Goal: Task Accomplishment & Management: Use online tool/utility

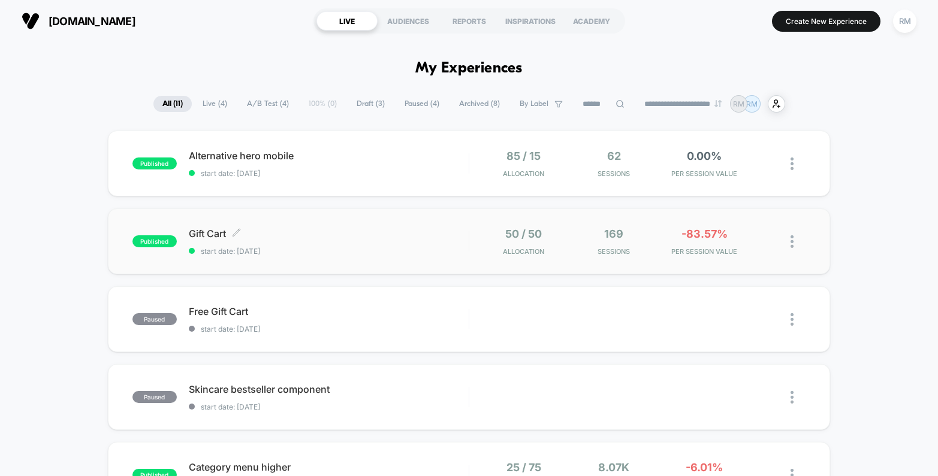
click at [399, 236] on span "Gift Cart Click to edit experience details" at bounding box center [329, 234] width 280 height 12
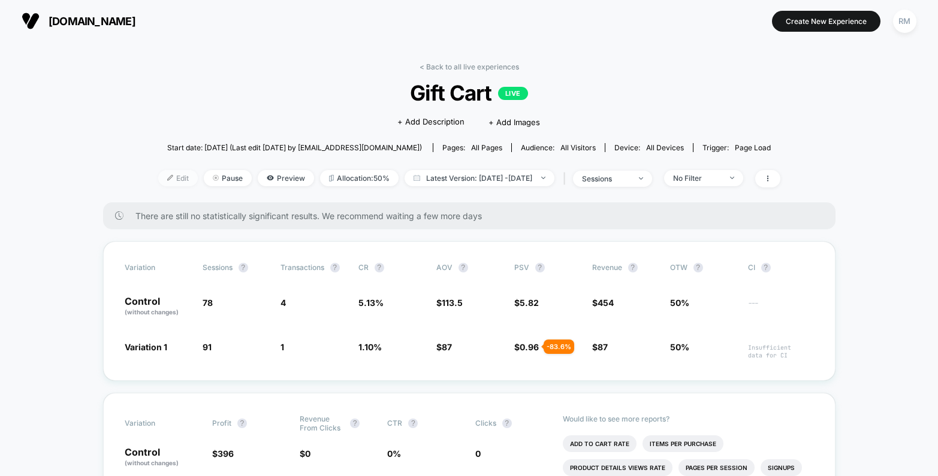
click at [158, 178] on span "Edit" at bounding box center [178, 178] width 40 height 16
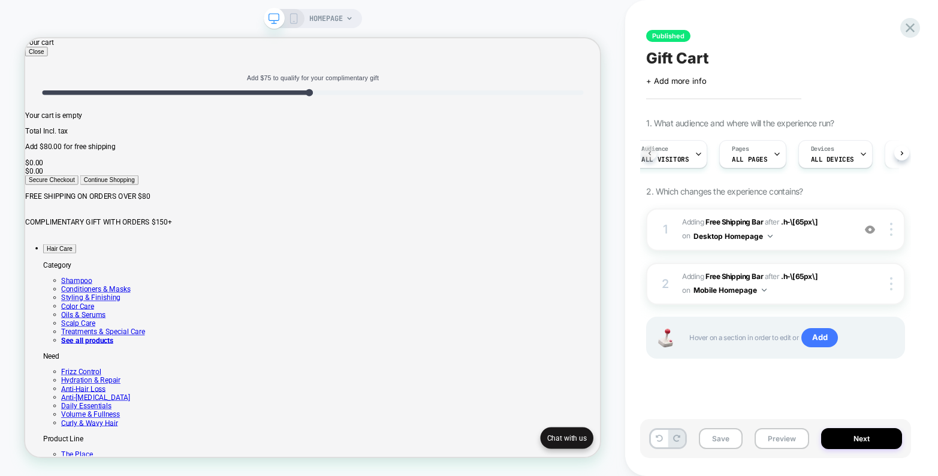
scroll to position [0, 4]
click at [697, 153] on div "Audience All Visitors" at bounding box center [677, 154] width 71 height 27
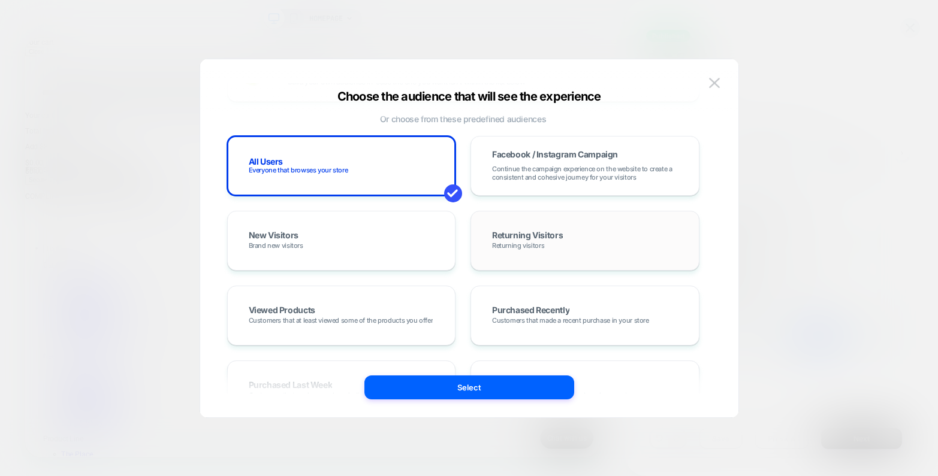
scroll to position [0, 0]
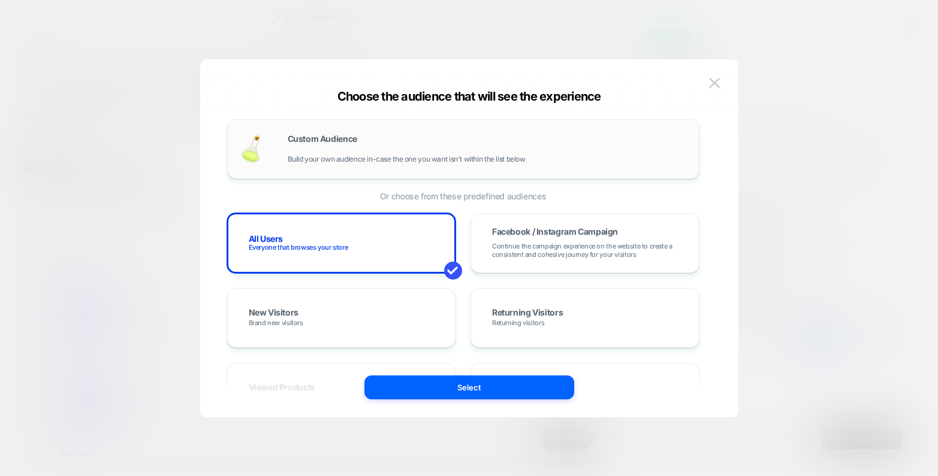
click at [402, 152] on div "Custom Audience Build your own audience in-case the one you want isn't within t…" at bounding box center [487, 149] width 399 height 29
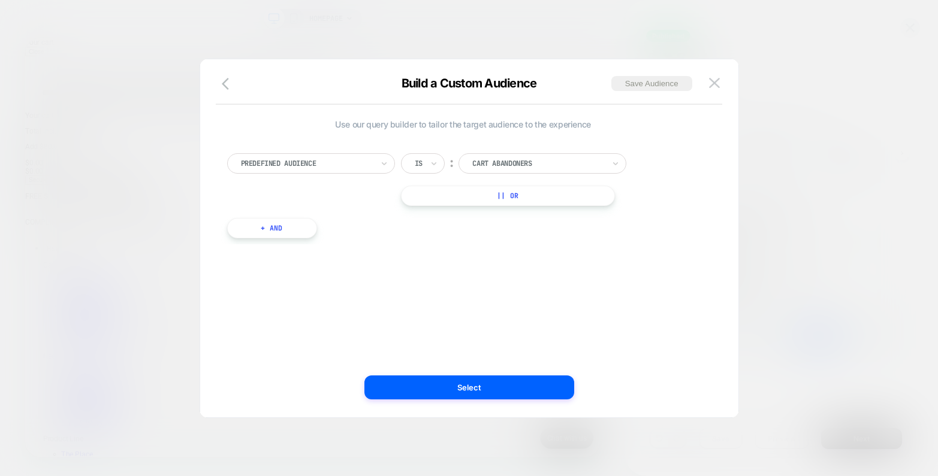
click at [523, 161] on div at bounding box center [538, 163] width 132 height 11
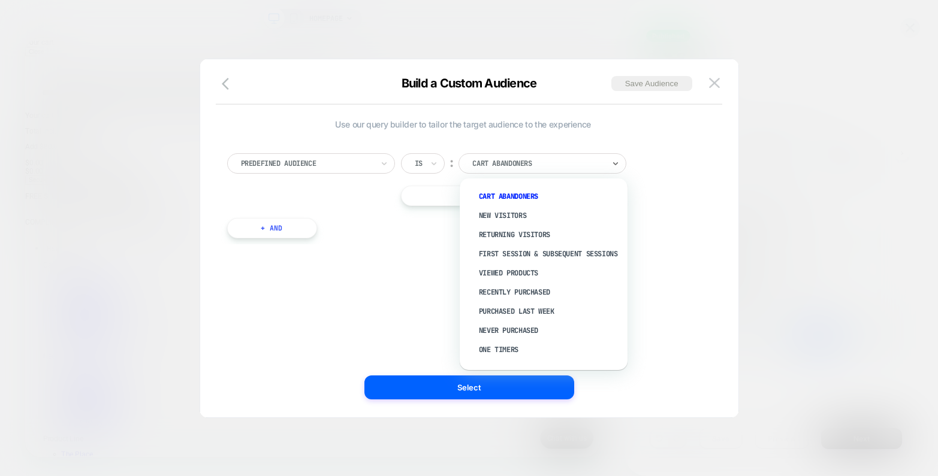
click at [334, 162] on div at bounding box center [307, 163] width 132 height 11
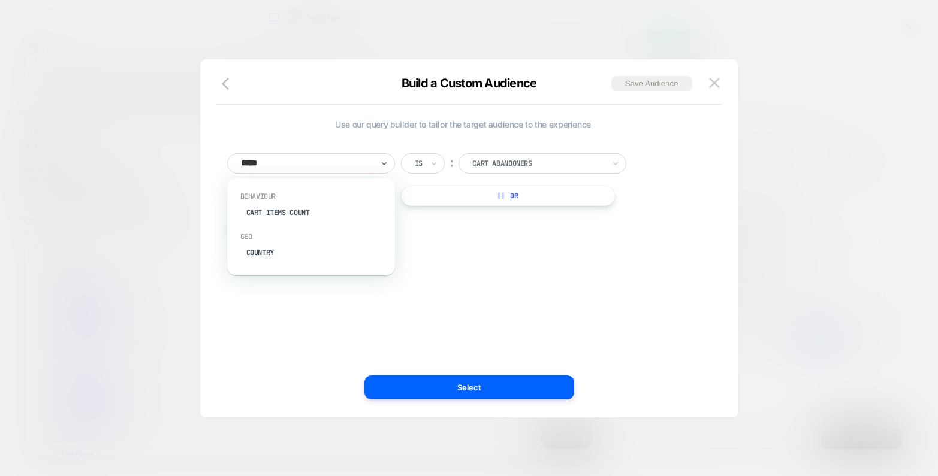
type input "******"
click at [291, 207] on div "Country" at bounding box center [317, 212] width 156 height 19
click at [534, 161] on div at bounding box center [538, 163] width 132 height 11
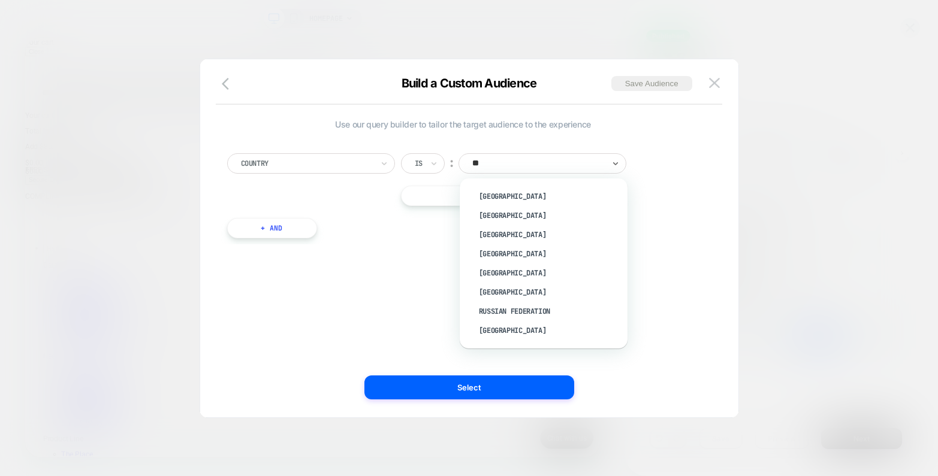
type input "***"
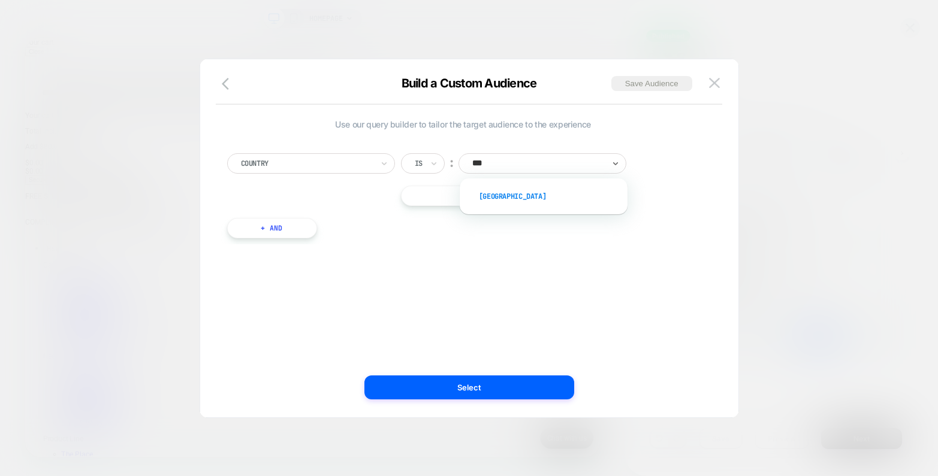
click at [496, 197] on div "[GEOGRAPHIC_DATA]" at bounding box center [550, 196] width 156 height 19
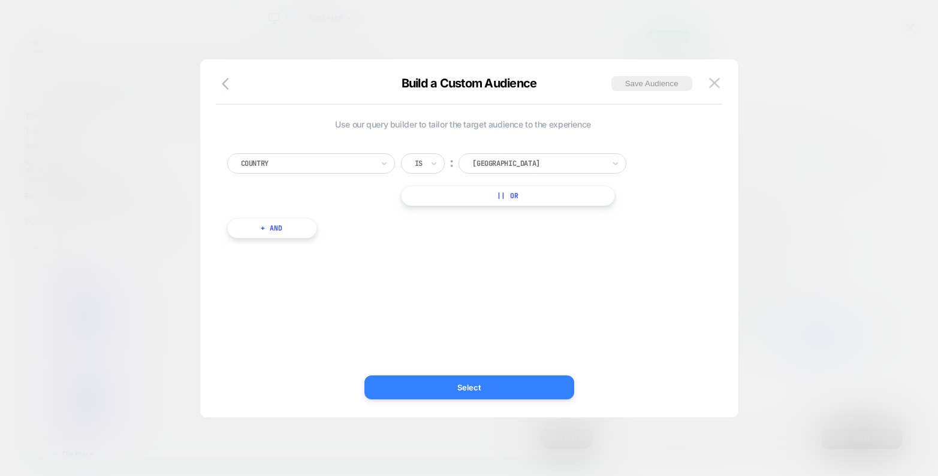
click at [504, 382] on button "Select" at bounding box center [469, 388] width 210 height 24
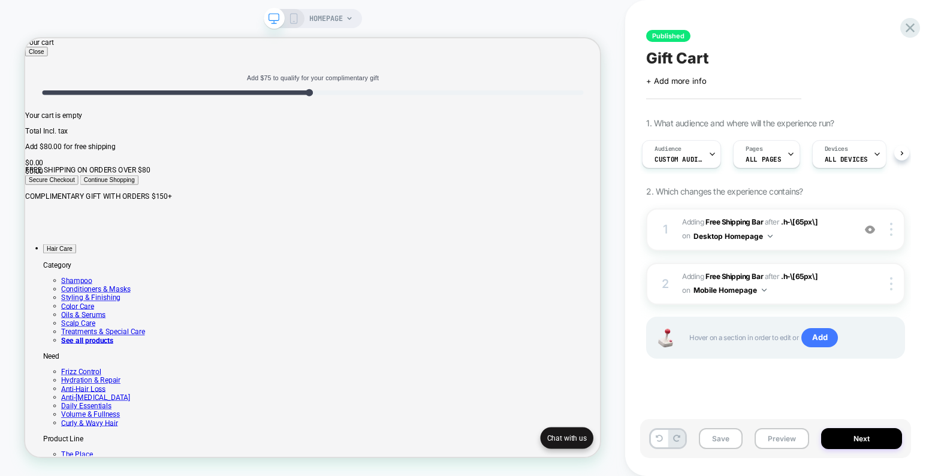
scroll to position [0, 5]
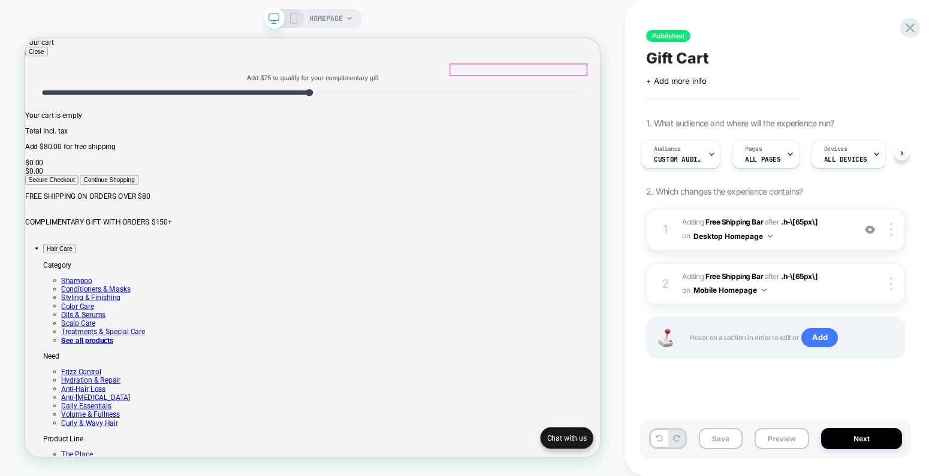
click at [850, 440] on button "Next" at bounding box center [861, 439] width 81 height 21
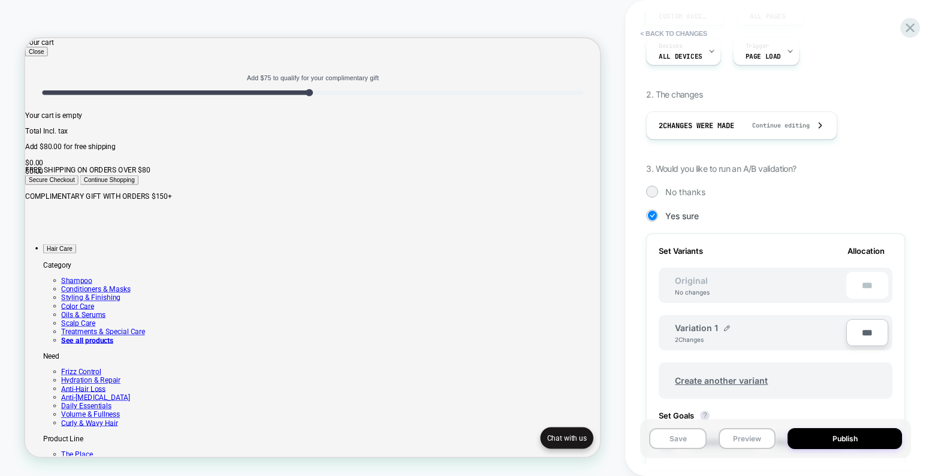
scroll to position [145, 0]
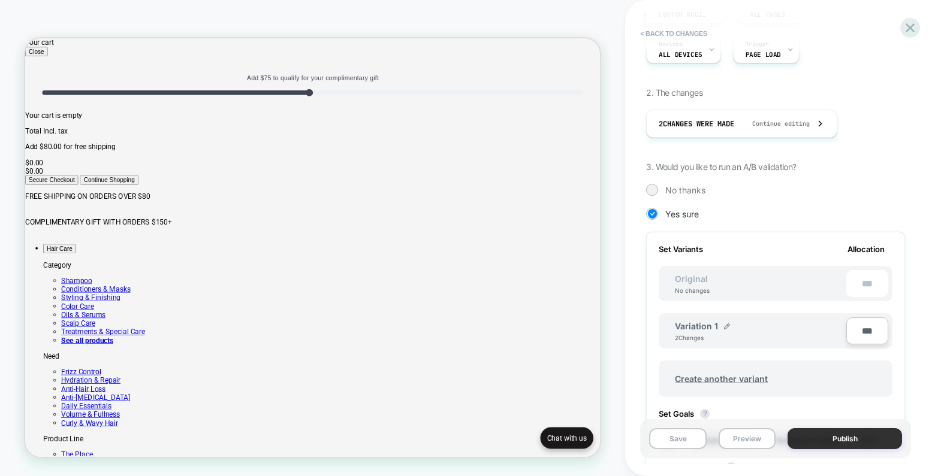
click at [841, 444] on button "Publish" at bounding box center [845, 439] width 114 height 21
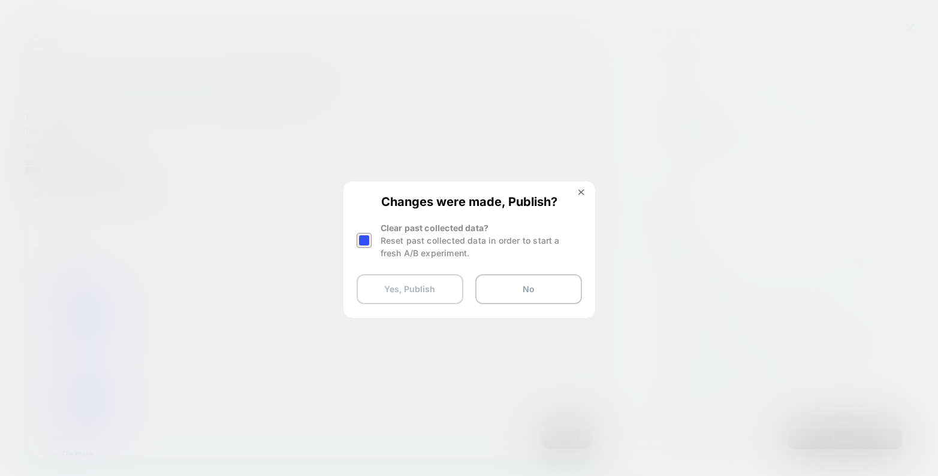
click at [444, 293] on button "Yes, Publish" at bounding box center [410, 289] width 107 height 30
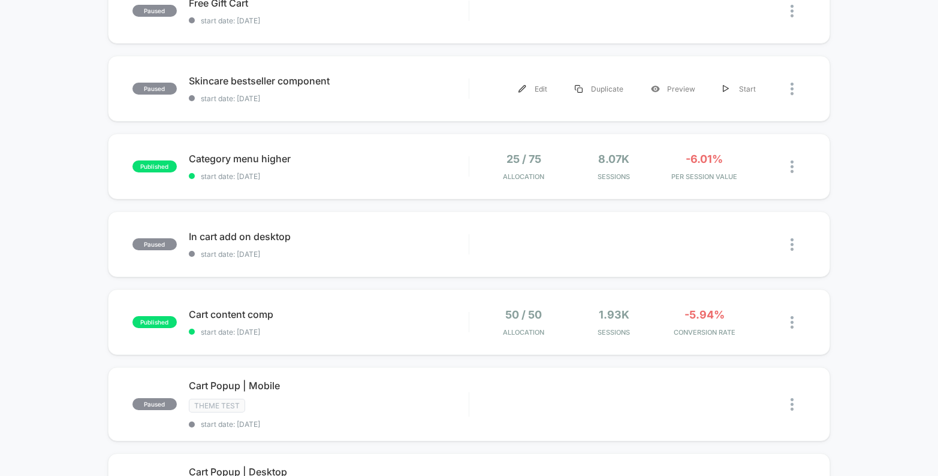
scroll to position [305, 0]
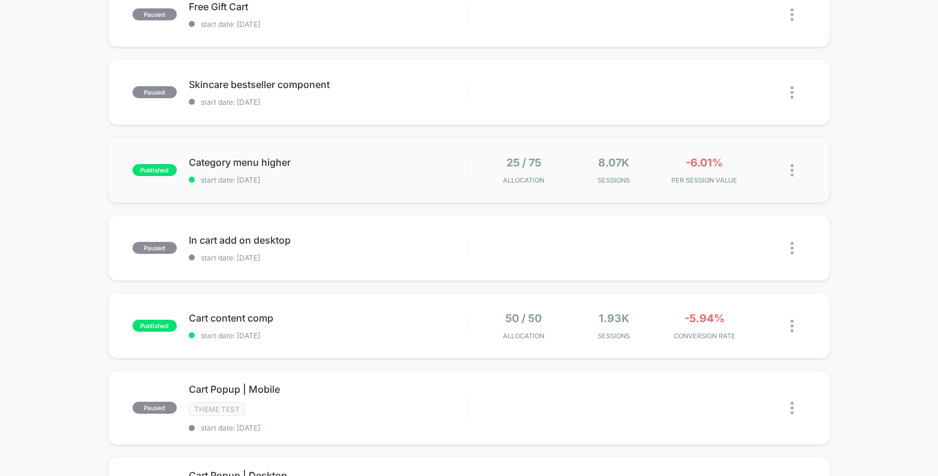
click at [792, 171] on img at bounding box center [792, 170] width 3 height 13
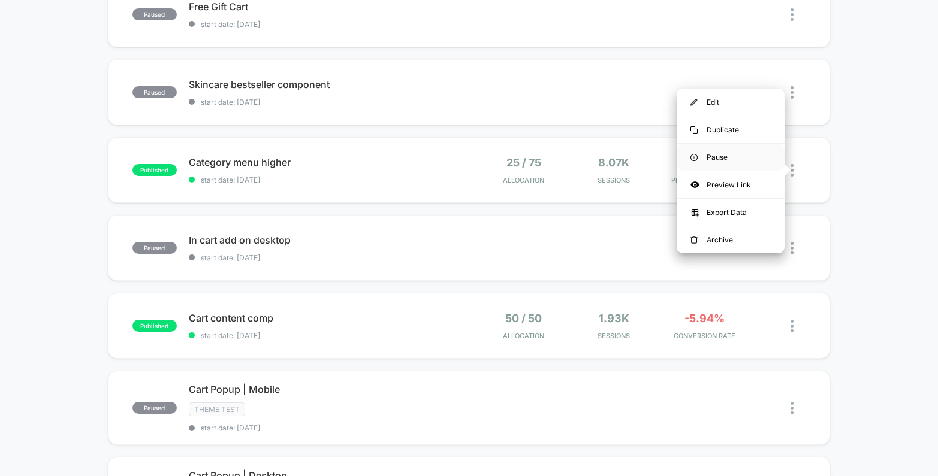
click at [753, 156] on div "Pause" at bounding box center [731, 157] width 108 height 27
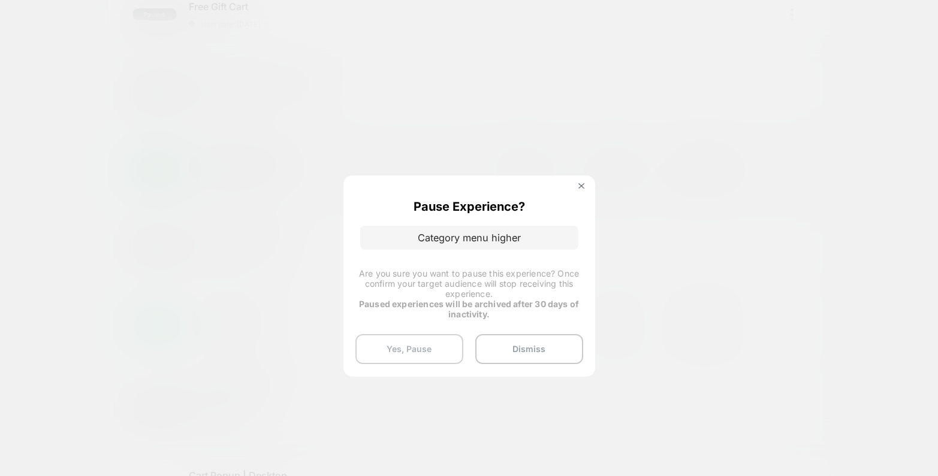
click at [417, 351] on button "Yes, Pause" at bounding box center [409, 349] width 108 height 30
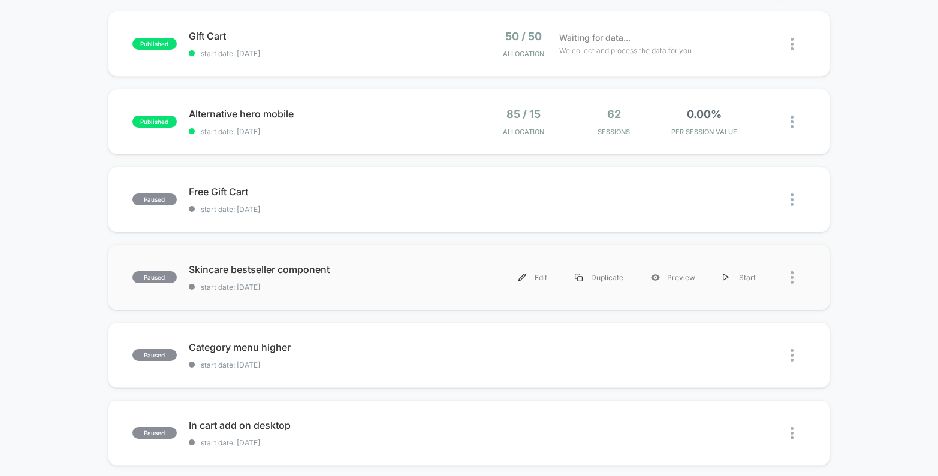
scroll to position [0, 0]
